Goal: Transaction & Acquisition: Obtain resource

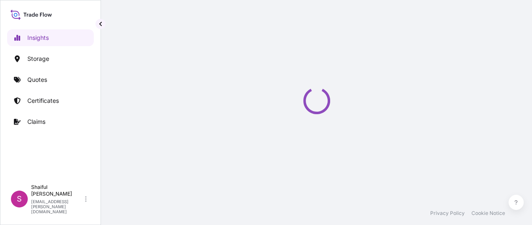
select select "2025"
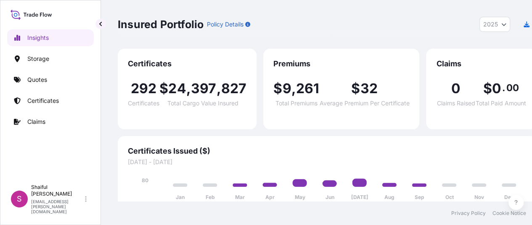
click at [36, 72] on link "Quotes" at bounding box center [50, 79] width 87 height 17
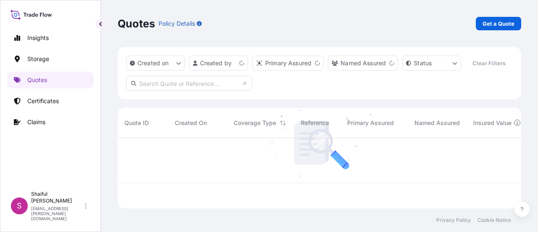
scroll to position [69, 397]
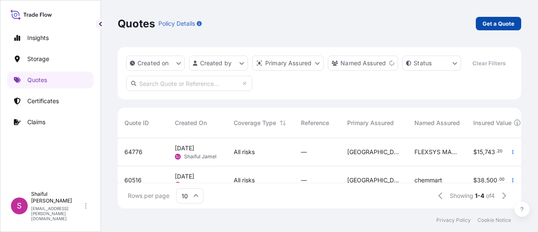
click at [478, 25] on link "Get a Quote" at bounding box center [498, 23] width 45 height 13
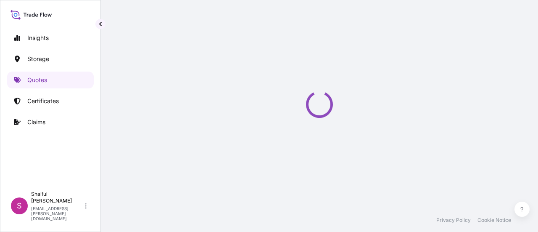
select select "Water"
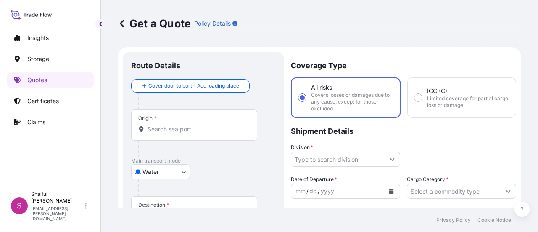
scroll to position [13, 0]
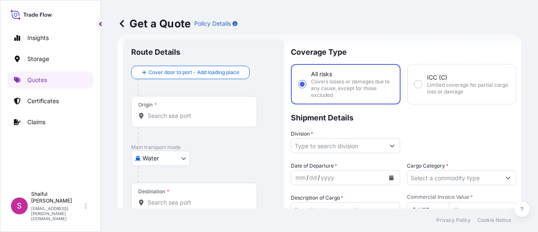
click at [171, 120] on div "Origin *" at bounding box center [194, 111] width 126 height 31
click at [171, 120] on input "Origin *" at bounding box center [197, 115] width 99 height 8
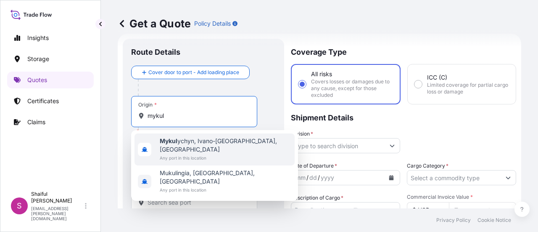
click at [129, 134] on body "2 options available. Insights Storage Quotes Certificates Claims S Shaiful Jame…" at bounding box center [269, 116] width 538 height 232
type input "mykul"
click at [111, 130] on div "Get a Quote Policy Details Route Details Cover door to port - Add loading place…" at bounding box center [319, 104] width 437 height 208
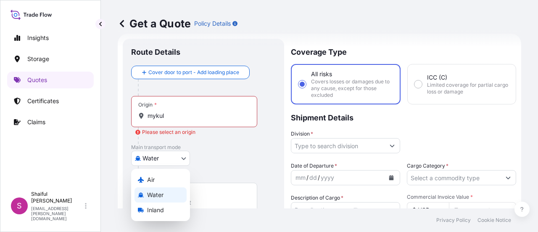
click at [172, 157] on body "2 options available. Insights Storage Quotes Certificates Claims S Shaiful Jame…" at bounding box center [269, 116] width 538 height 232
click at [157, 178] on div "Air" at bounding box center [161, 179] width 52 height 15
select select "Air"
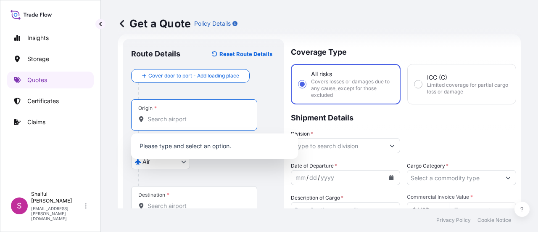
click at [171, 116] on input "Origin *" at bounding box center [197, 119] width 99 height 8
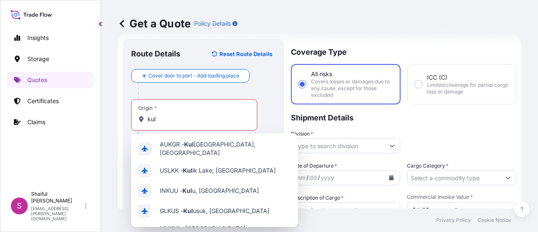
drag, startPoint x: 182, startPoint y: 123, endPoint x: 134, endPoint y: 120, distance: 48.9
click at [134, 120] on div "Origin * kul" at bounding box center [194, 114] width 126 height 31
click at [148, 120] on input "kul" at bounding box center [197, 119] width 99 height 8
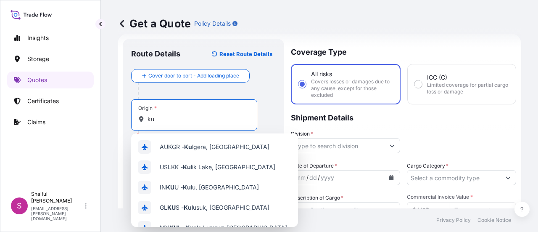
type input "k"
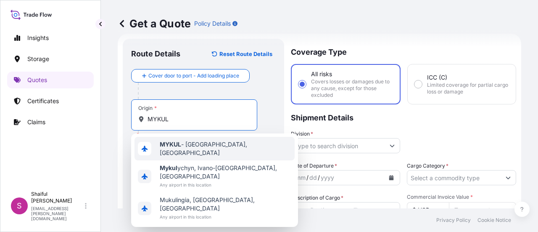
click at [189, 146] on span "MYKUL - [GEOGRAPHIC_DATA], [GEOGRAPHIC_DATA]" at bounding box center [226, 148] width 132 height 17
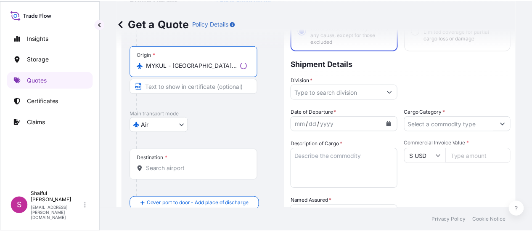
scroll to position [98, 0]
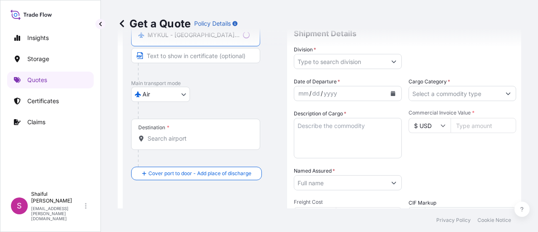
type input "MYKUL - [GEOGRAPHIC_DATA], [GEOGRAPHIC_DATA]"
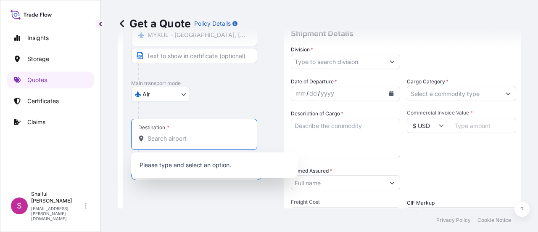
click at [157, 140] on input "Destination *" at bounding box center [197, 138] width 99 height 8
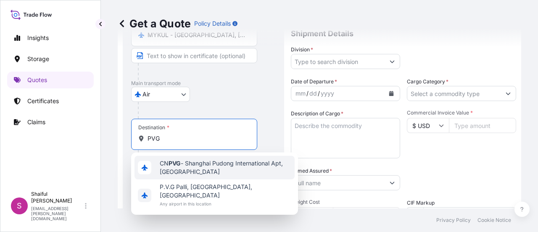
click at [166, 163] on span "CN PVG - Shanghai Pudong International Apt, [GEOGRAPHIC_DATA]" at bounding box center [226, 167] width 132 height 17
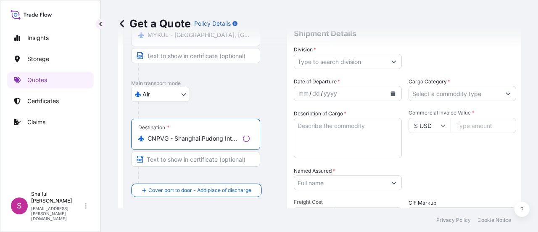
type input "CNPVG - Shanghai Pudong International Apt, [GEOGRAPHIC_DATA]"
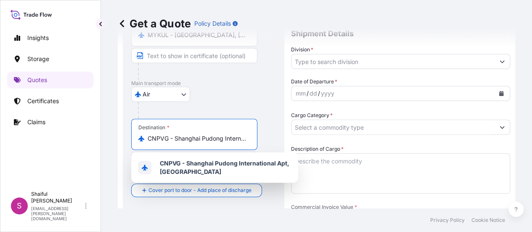
click at [413, 119] on input "Cargo Category *" at bounding box center [392, 126] width 203 height 15
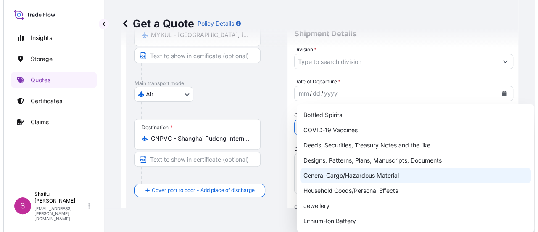
scroll to position [42, 0]
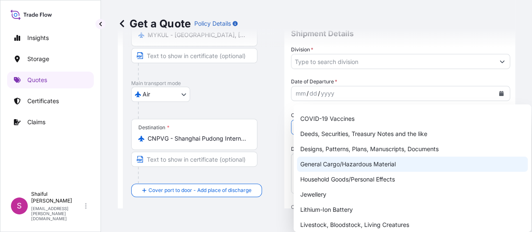
click at [355, 165] on div "General Cargo/Hazardous Material" at bounding box center [412, 163] width 231 height 15
type input "General Cargo/Hazardous Material"
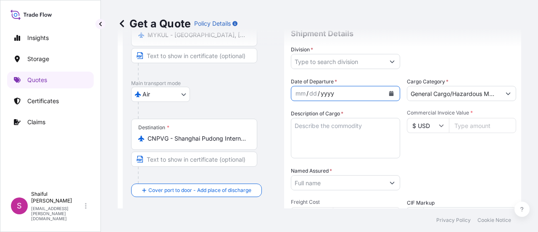
click at [330, 94] on div "yyyy" at bounding box center [327, 93] width 15 height 10
click at [392, 95] on button "Calendar" at bounding box center [391, 93] width 13 height 13
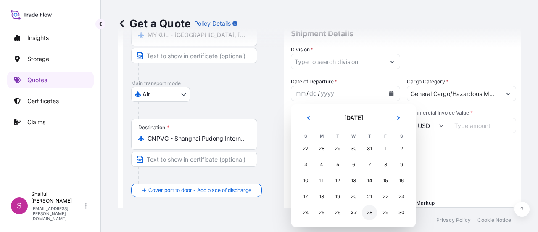
click at [367, 213] on div "28" at bounding box center [369, 212] width 15 height 15
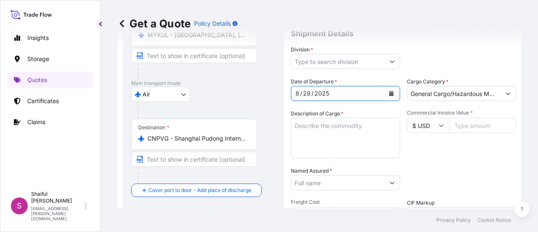
click at [325, 142] on textarea "Description of Cargo *" at bounding box center [345, 138] width 109 height 40
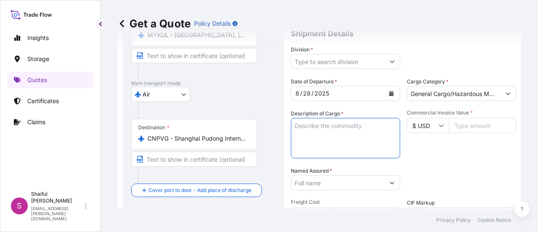
paste textarea "MYVACET 9-45 K in 20kg drum"
type textarea "MYVACET 9-45 K in 20kg drum"
click at [377, 60] on input "Division *" at bounding box center [337, 61] width 93 height 15
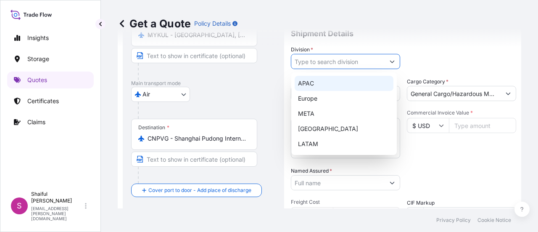
click at [356, 84] on div "APAC" at bounding box center [344, 83] width 99 height 15
type input "APAC"
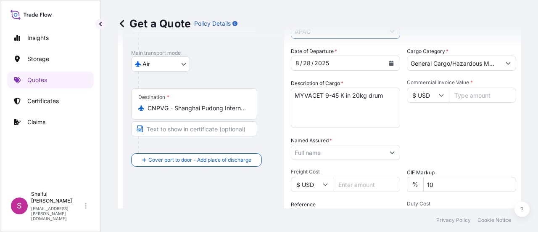
scroll to position [140, 0]
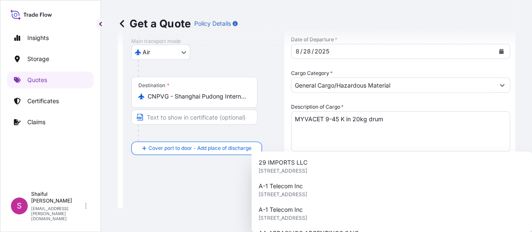
click at [369, 203] on input "Named Assured *" at bounding box center [392, 210] width 203 height 15
click at [436, 229] on div "Packing Category Type to search a container mode Please select a primary mode o…" at bounding box center [400, 229] width 219 height 0
click at [324, 203] on input "Named Assured *" at bounding box center [392, 210] width 203 height 15
paste input "[PERSON_NAME] Ingredients (M) Sdn Bhd"
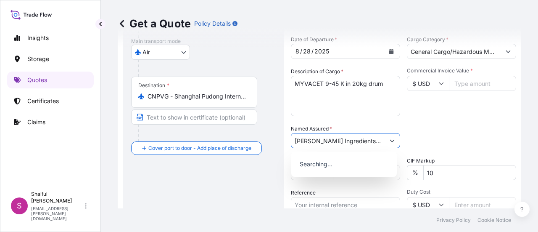
scroll to position [0, 0]
type input "[PERSON_NAME] Ingredients (M) Sdn Bhd"
click at [448, 127] on div "Packing Category Type to search a container mode Please select a primary mode o…" at bounding box center [461, 136] width 109 height 24
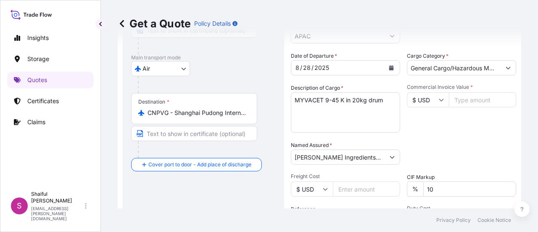
scroll to position [98, 0]
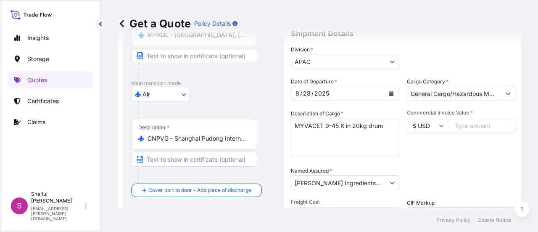
click at [465, 122] on input "Commercial Invoice Value *" at bounding box center [482, 125] width 67 height 15
paste input "2415.60"
type input "2415.60"
click at [422, 174] on div "Packing Category Type to search a container mode Please select a primary mode o…" at bounding box center [461, 178] width 109 height 24
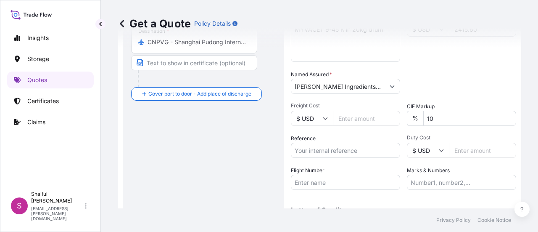
scroll to position [243, 0]
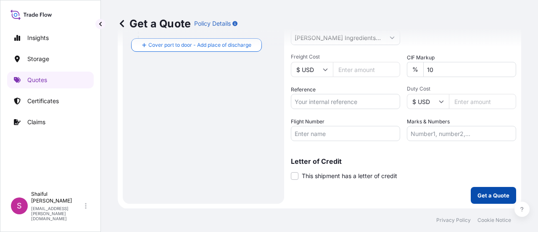
click at [485, 195] on p "Get a Quote" at bounding box center [494, 195] width 32 height 8
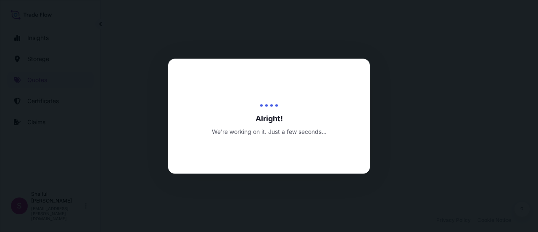
select select "Air"
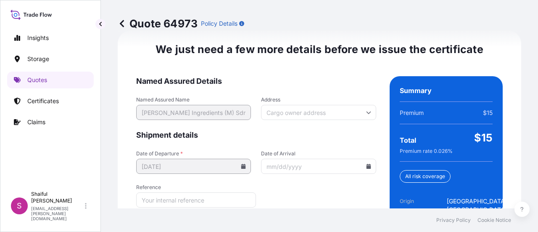
scroll to position [1360, 0]
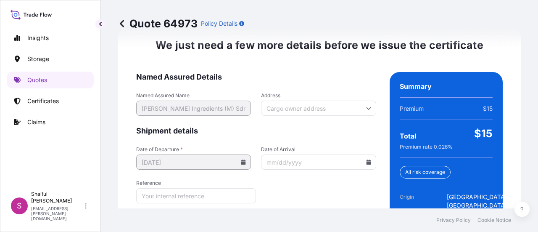
click at [366, 164] on icon at bounding box center [368, 161] width 5 height 5
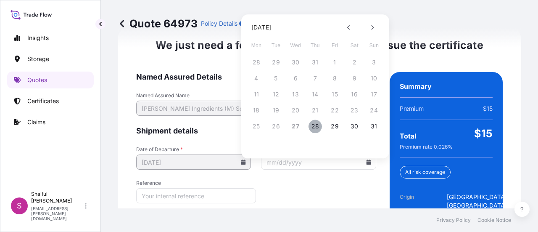
click at [316, 124] on button "28" at bounding box center [315, 125] width 13 height 13
type input "[DATE]"
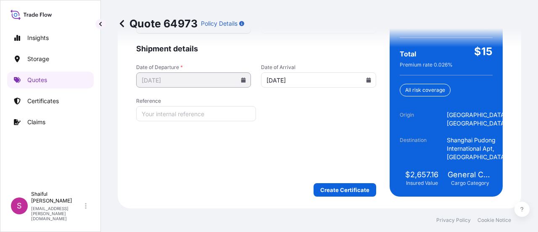
scroll to position [1457, 0]
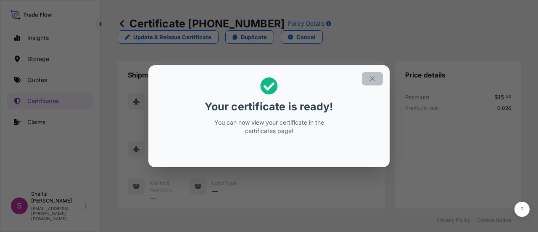
click at [376, 78] on icon "button" at bounding box center [373, 79] width 8 height 8
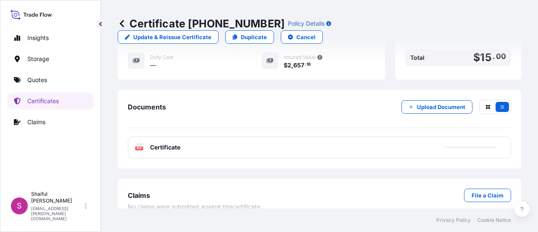
scroll to position [308, 0]
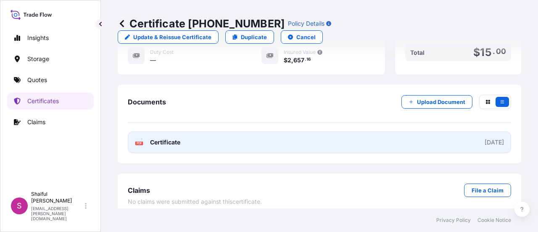
click at [157, 138] on span "Certificate" at bounding box center [165, 142] width 30 height 8
